Goal: Use online tool/utility: Utilize a website feature to perform a specific function

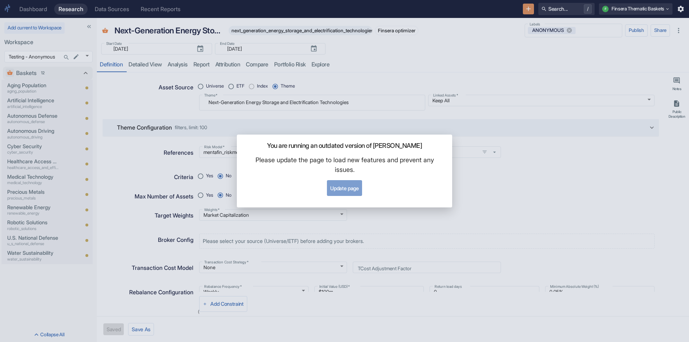
click at [349, 186] on button "Update page" at bounding box center [344, 188] width 35 height 16
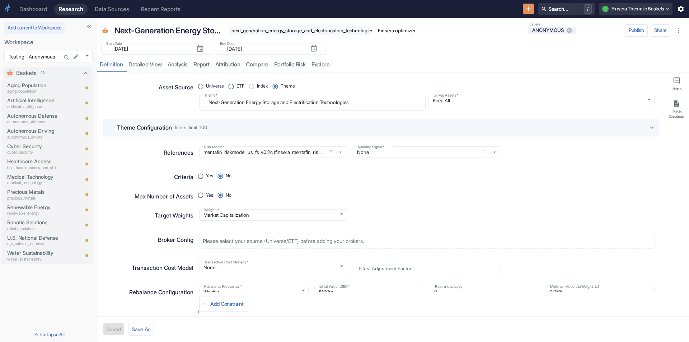
type textarea "x"
click at [34, 91] on p "aging_population" at bounding box center [33, 91] width 52 height 6
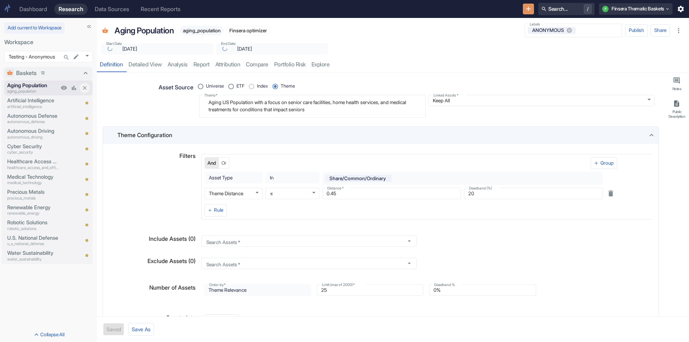
type textarea "x"
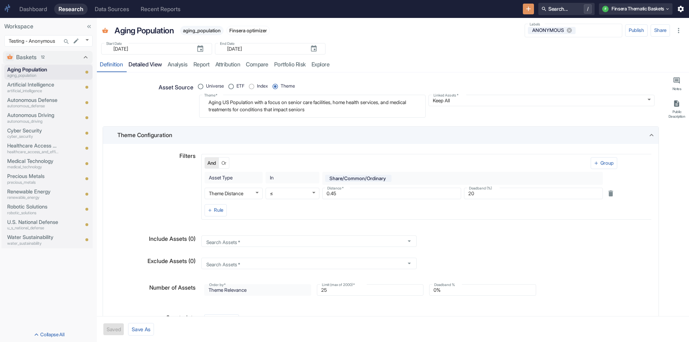
click at [150, 67] on link "detailed view" at bounding box center [145, 64] width 39 height 15
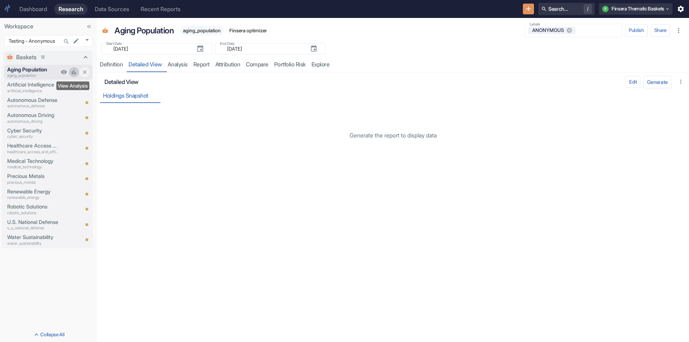
click at [74, 72] on icon "View Analysis" at bounding box center [74, 72] width 4 height 4
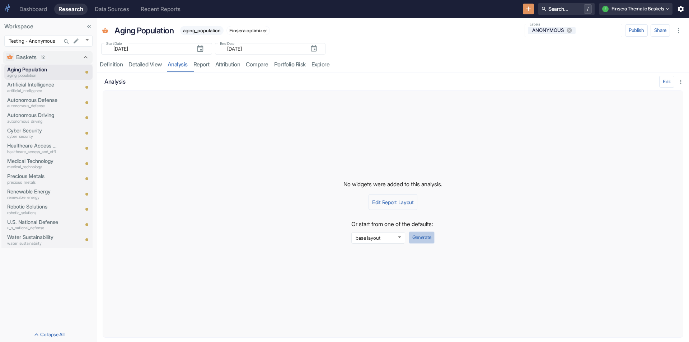
click at [424, 235] on button "Generate" at bounding box center [421, 237] width 26 height 12
